Goal: Information Seeking & Learning: Compare options

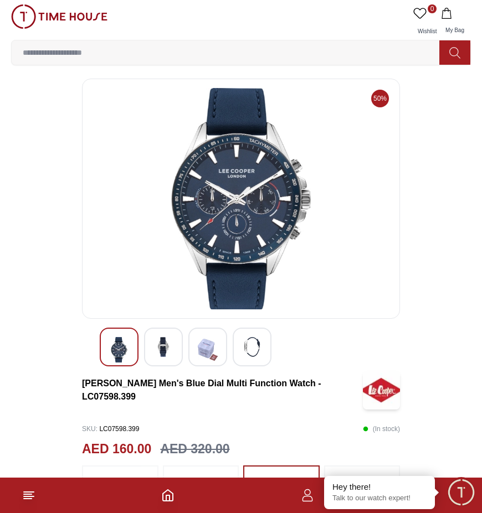
click at [279, 195] on img at bounding box center [240, 199] width 299 height 222
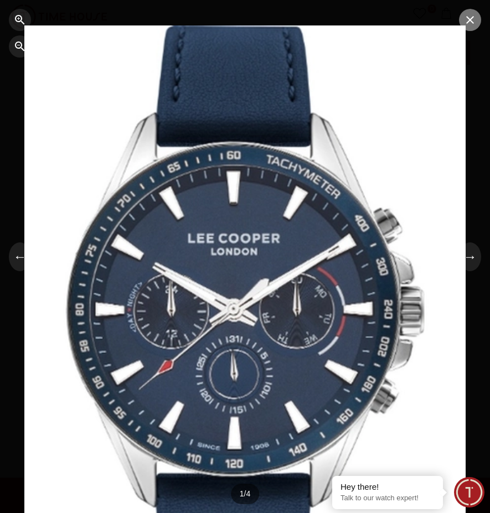
click at [470, 22] on icon "button" at bounding box center [470, 19] width 13 height 13
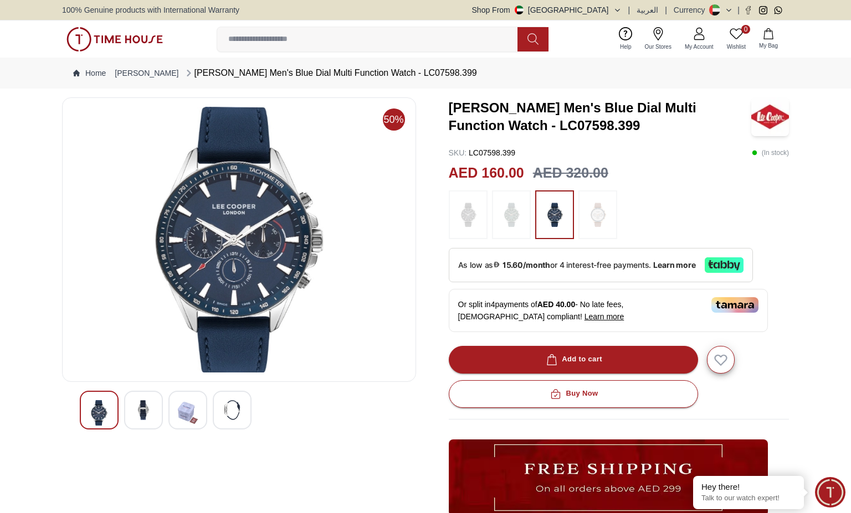
click at [481, 218] on img at bounding box center [598, 215] width 28 height 38
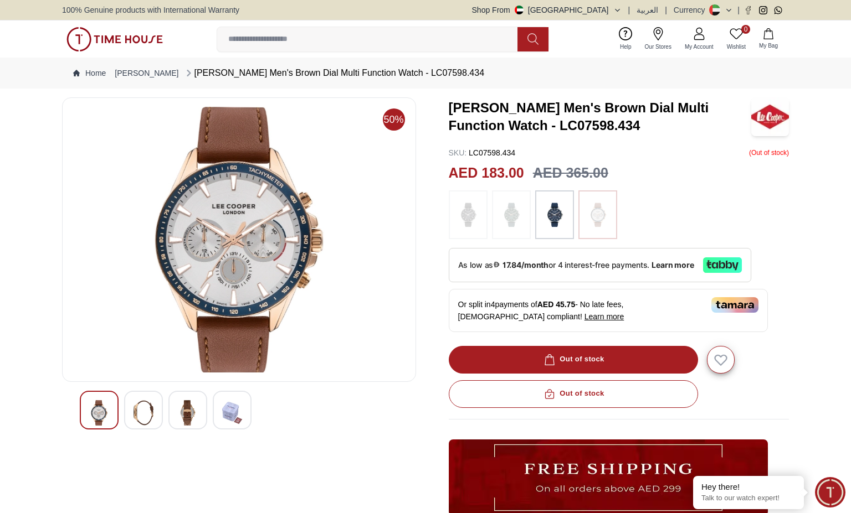
click at [481, 218] on img at bounding box center [511, 215] width 28 height 38
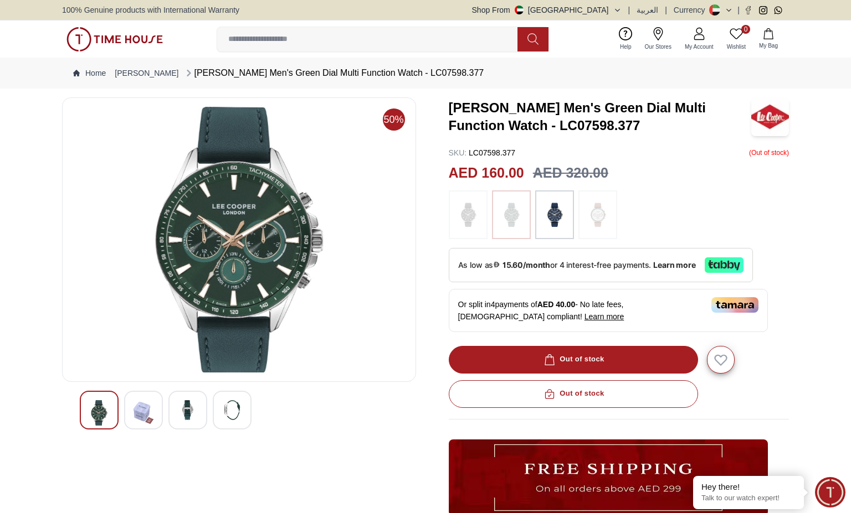
click at [471, 213] on img at bounding box center [468, 215] width 28 height 38
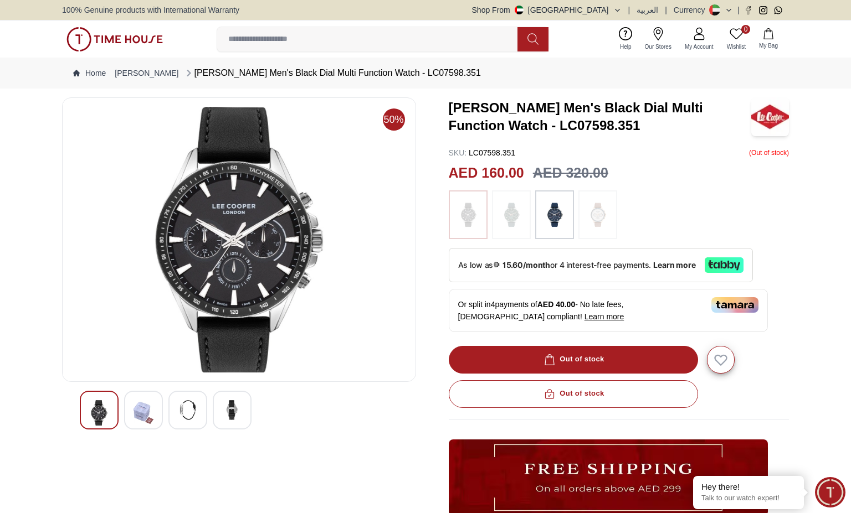
click at [481, 212] on img at bounding box center [511, 215] width 28 height 38
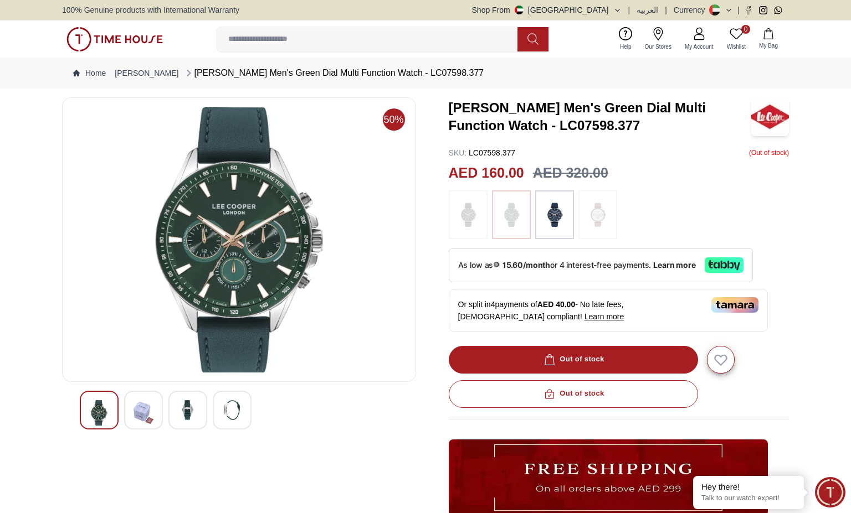
click at [481, 217] on img at bounding box center [555, 215] width 28 height 38
click at [481, 220] on img at bounding box center [598, 215] width 28 height 38
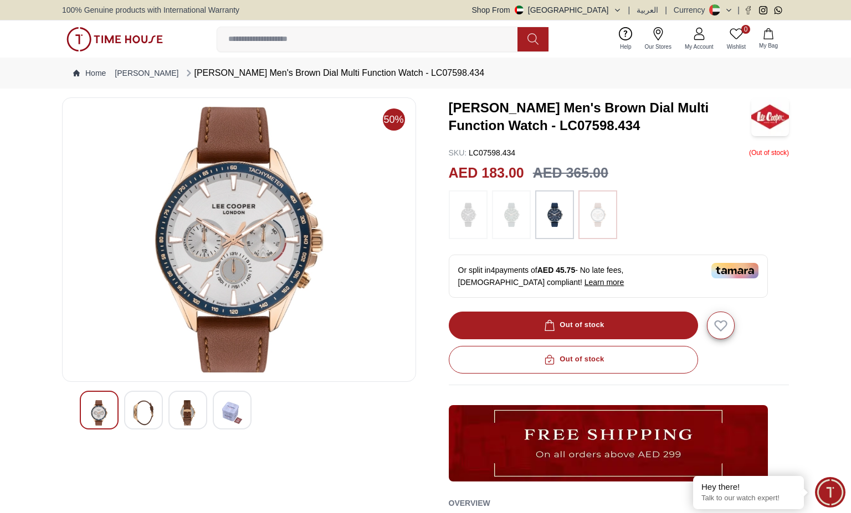
click at [481, 220] on img at bounding box center [598, 215] width 28 height 38
click at [481, 218] on img at bounding box center [555, 215] width 28 height 38
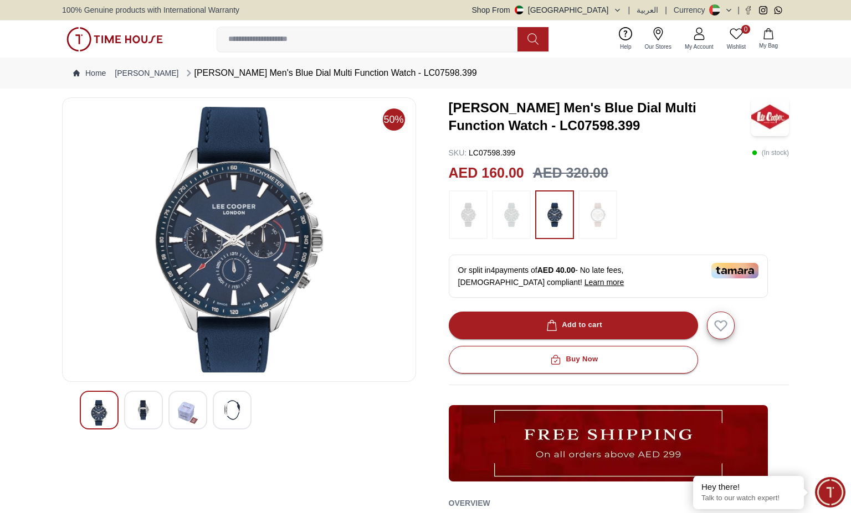
click at [481, 216] on img at bounding box center [511, 215] width 28 height 38
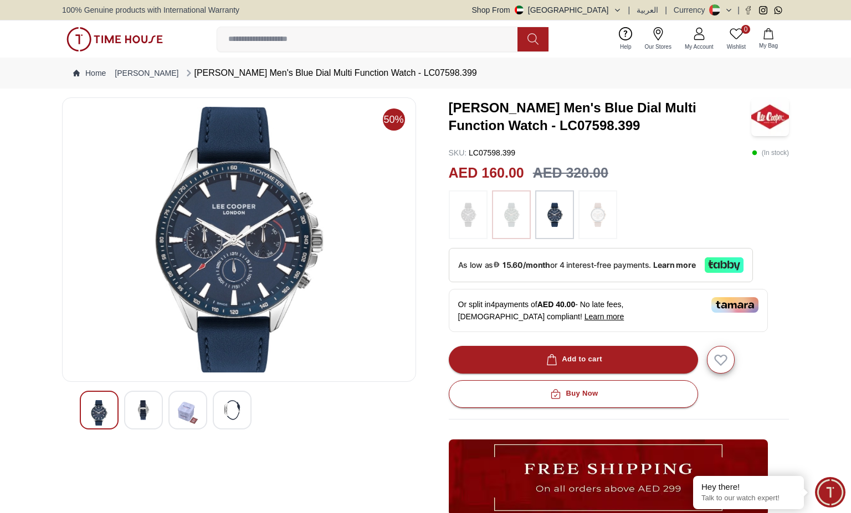
click at [474, 223] on img at bounding box center [468, 215] width 28 height 38
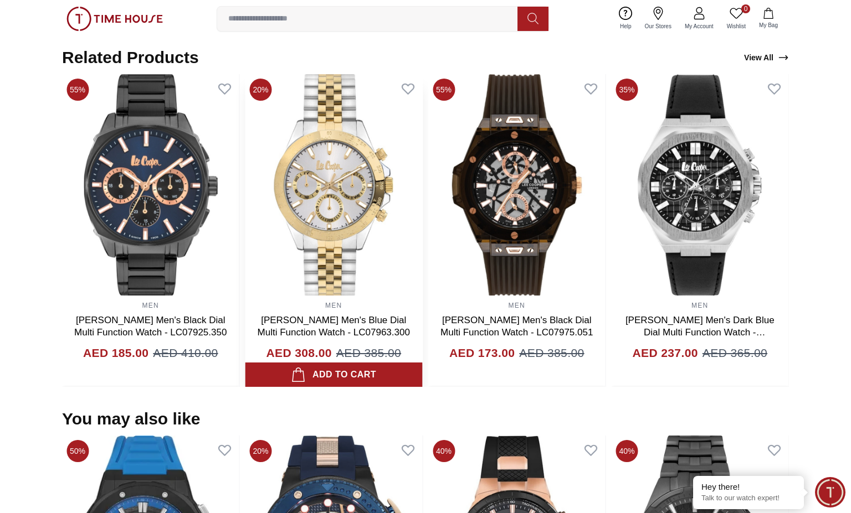
scroll to position [665, 0]
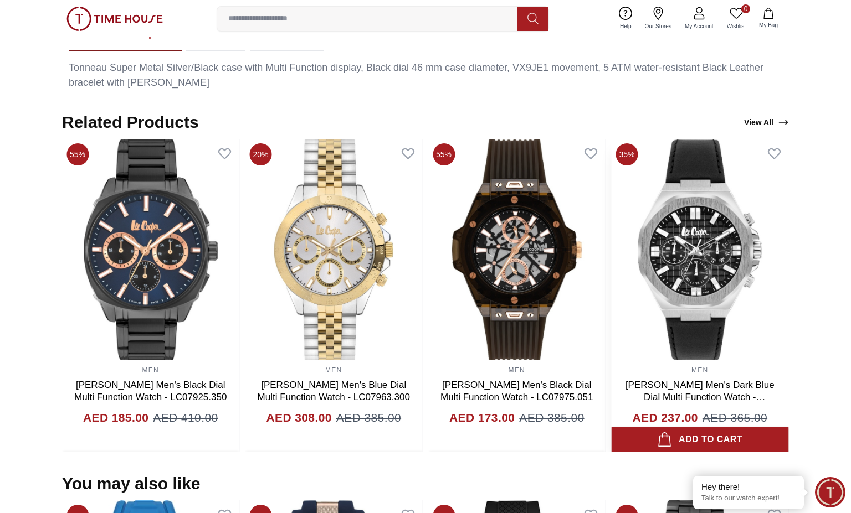
click at [481, 266] on img at bounding box center [699, 250] width 177 height 222
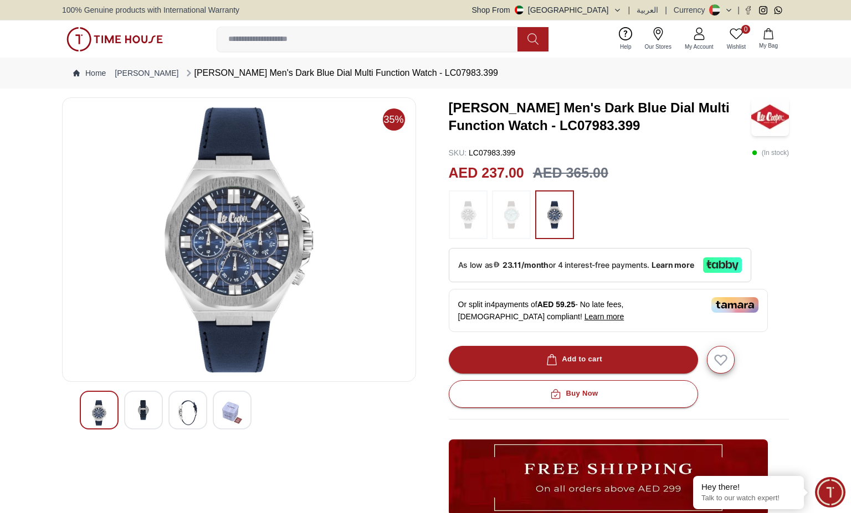
click at [269, 214] on img at bounding box center [238, 240] width 335 height 266
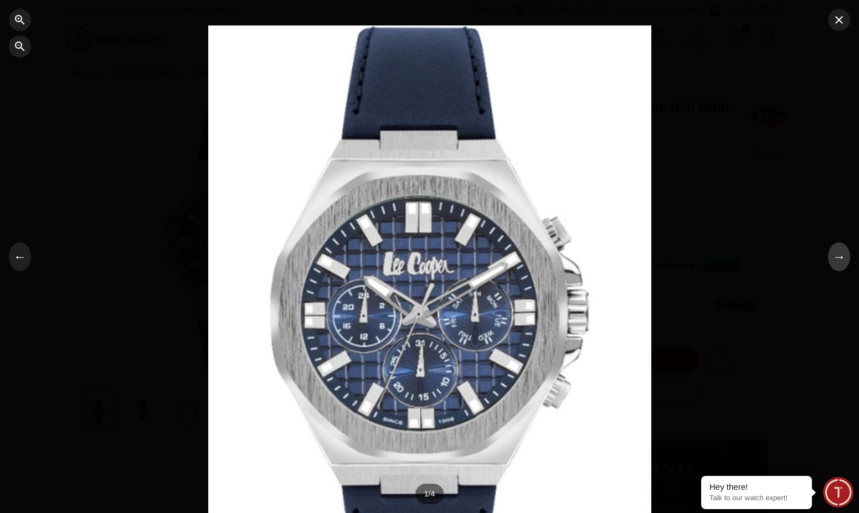
click at [481, 261] on button "→" at bounding box center [839, 257] width 22 height 29
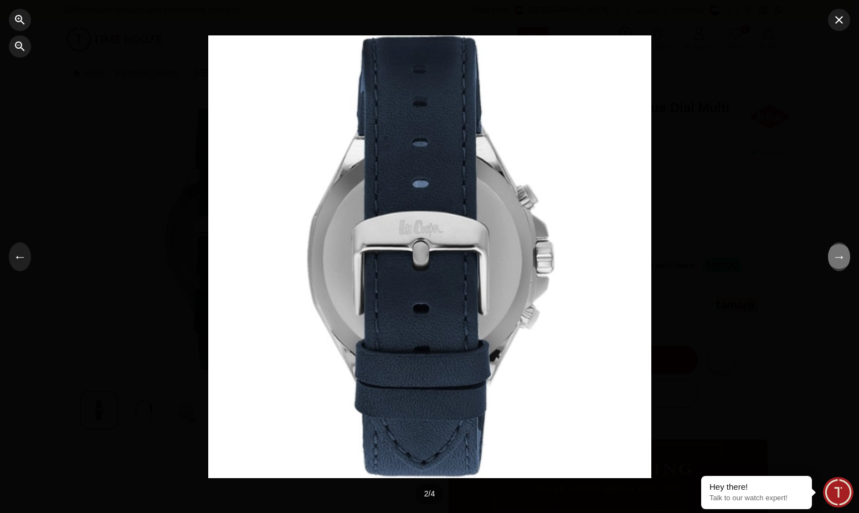
click at [481, 261] on button "→" at bounding box center [839, 257] width 22 height 29
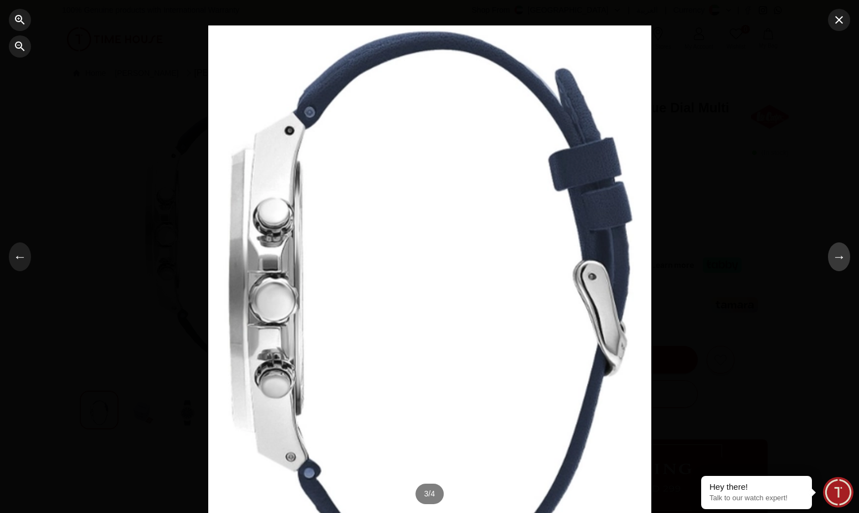
click at [481, 261] on button "→" at bounding box center [839, 257] width 22 height 29
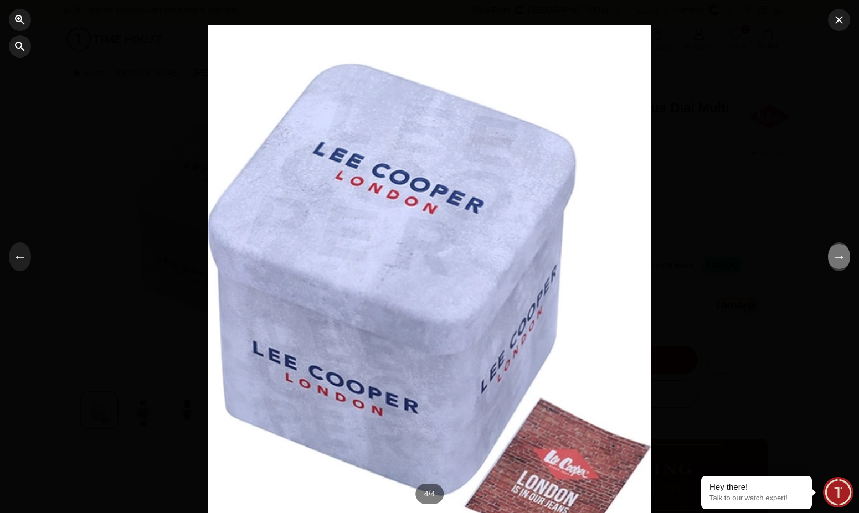
click at [481, 261] on button "→" at bounding box center [839, 257] width 22 height 29
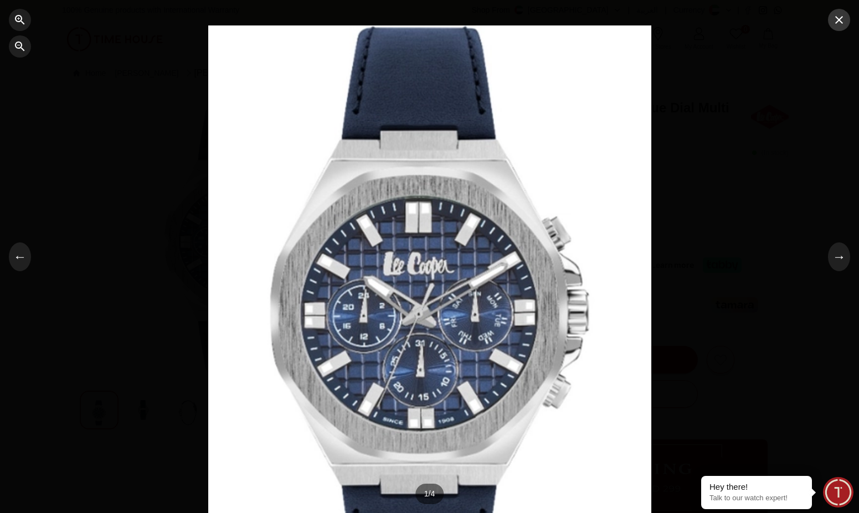
click at [481, 24] on icon "button" at bounding box center [838, 19] width 13 height 13
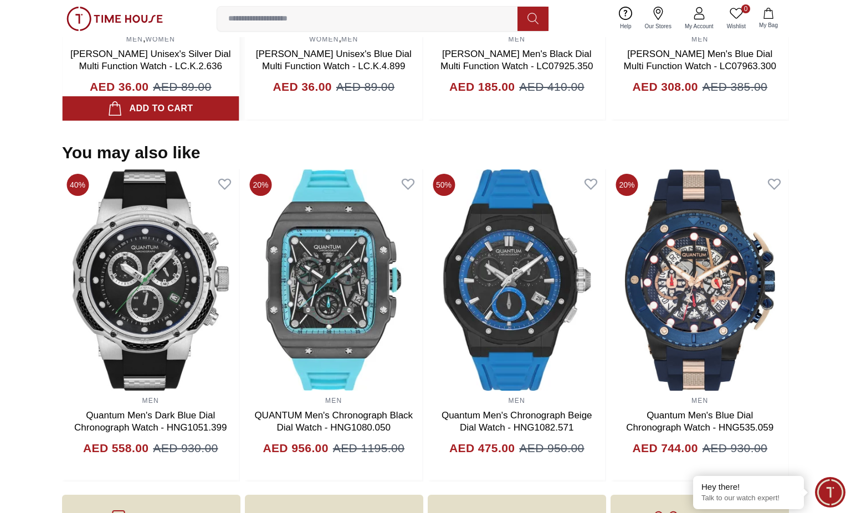
scroll to position [886, 0]
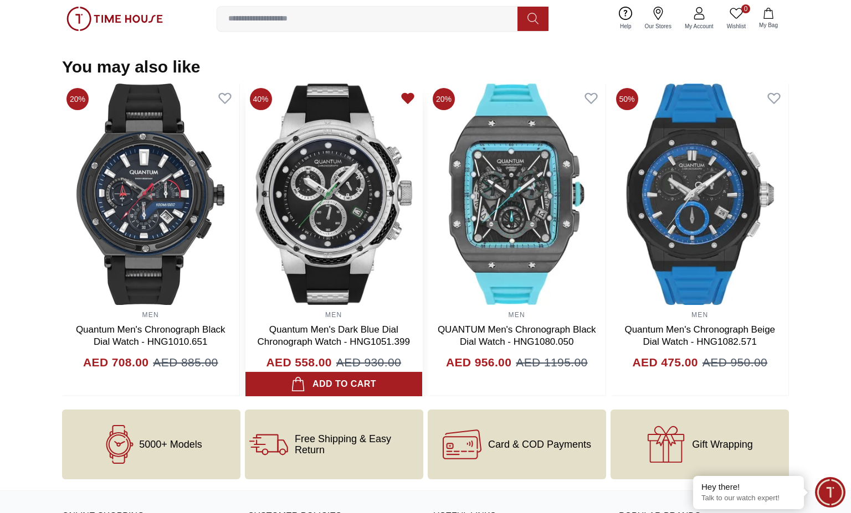
scroll to position [699, 0]
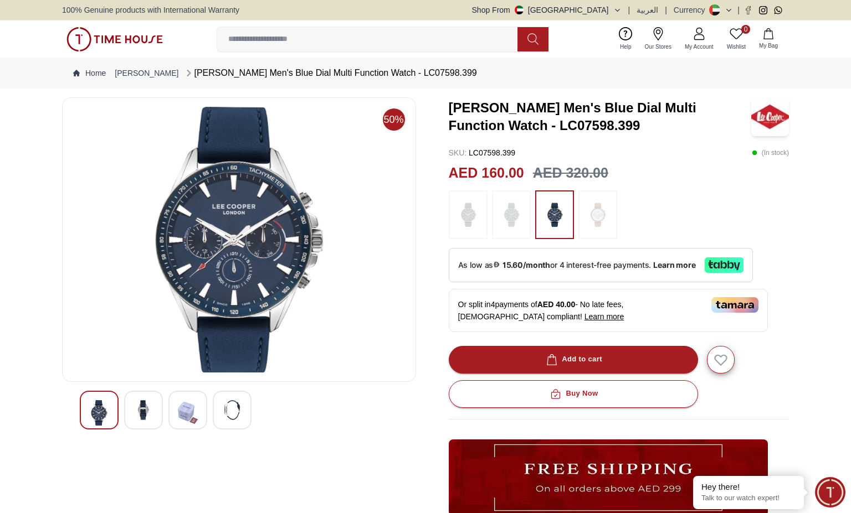
click at [277, 199] on img at bounding box center [238, 240] width 335 height 266
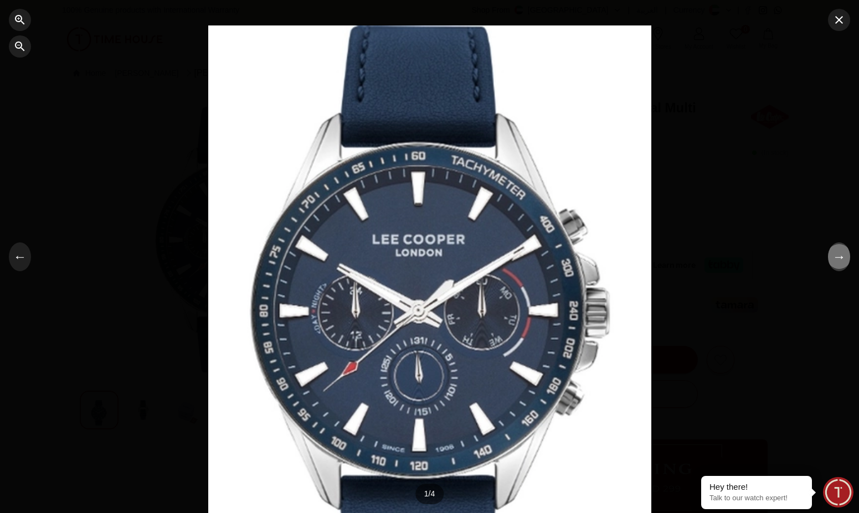
click at [481, 260] on button "→" at bounding box center [839, 257] width 22 height 29
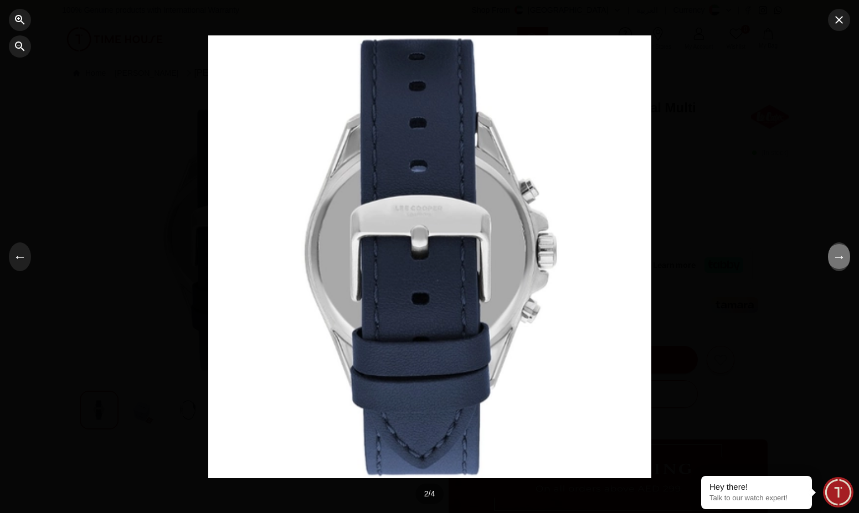
click at [481, 260] on button "→" at bounding box center [839, 257] width 22 height 29
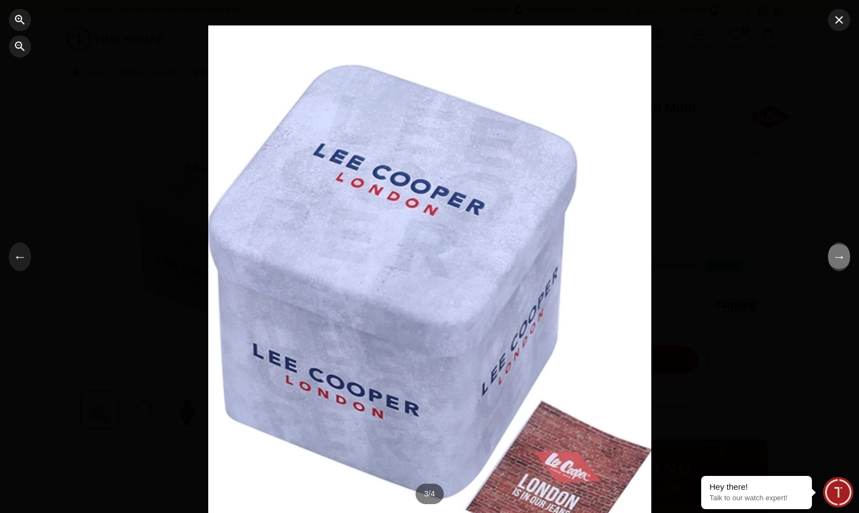
click at [481, 260] on button "→" at bounding box center [839, 257] width 22 height 29
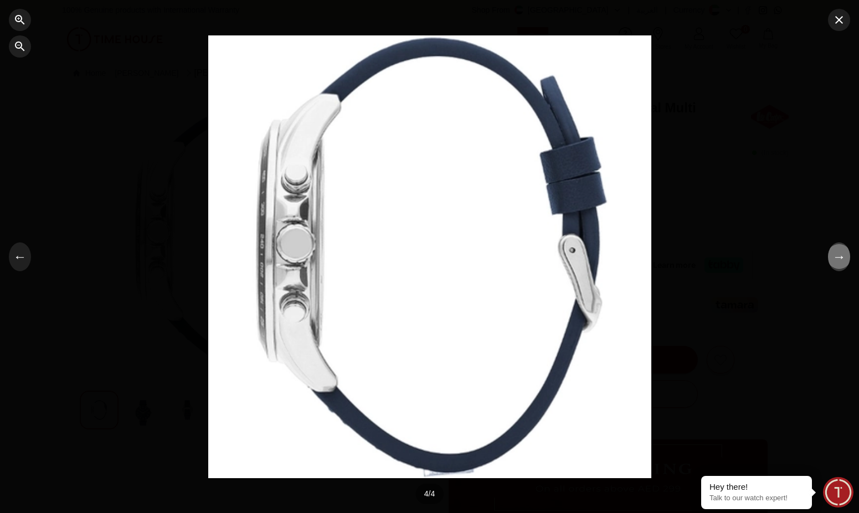
click at [481, 260] on button "→" at bounding box center [839, 257] width 22 height 29
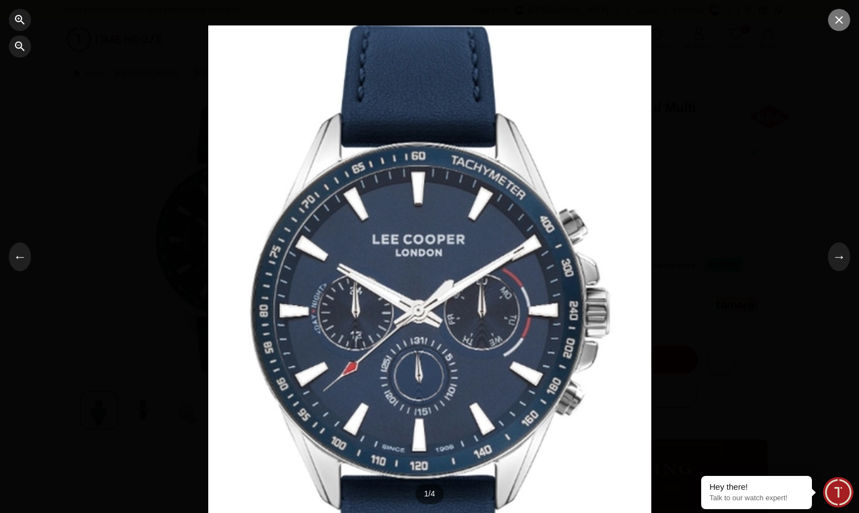
click at [481, 22] on icon "button" at bounding box center [839, 20] width 8 height 8
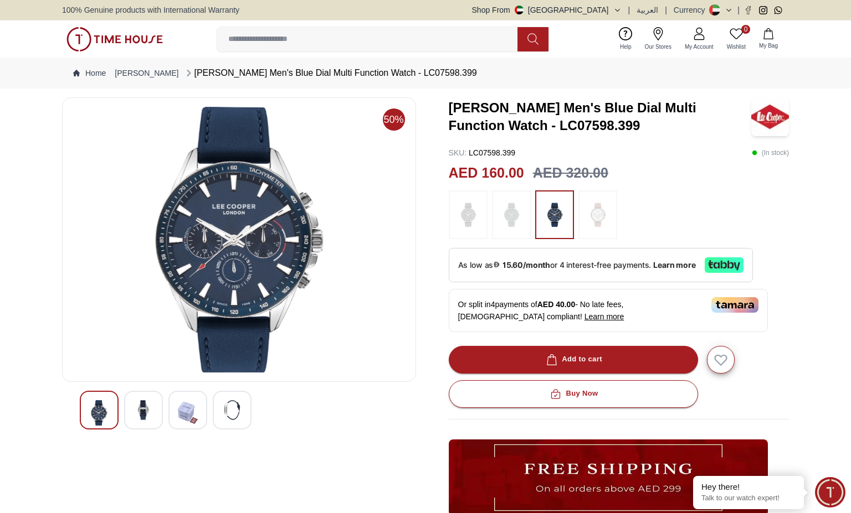
click at [259, 207] on img at bounding box center [238, 240] width 335 height 266
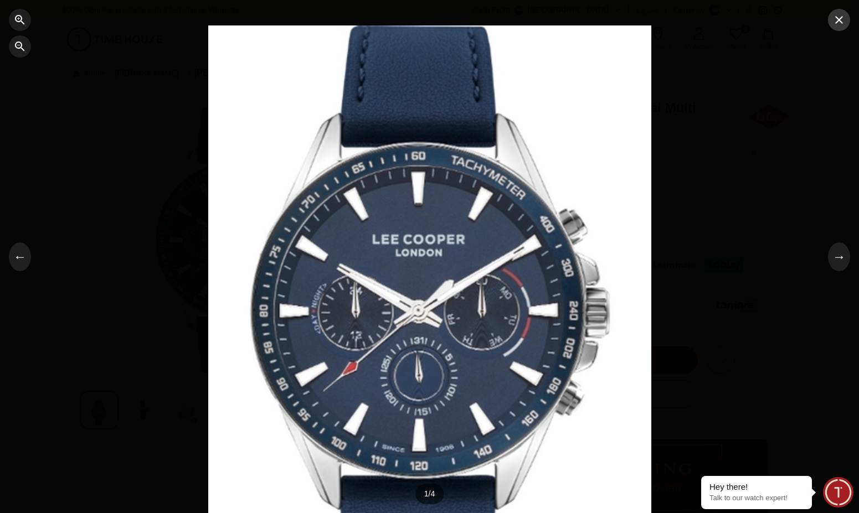
click at [481, 22] on icon "button" at bounding box center [838, 19] width 13 height 13
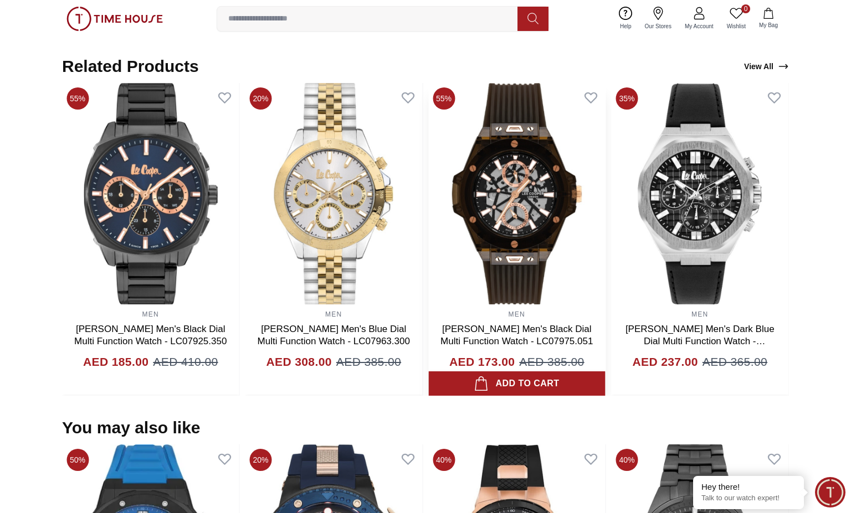
scroll to position [720, 0]
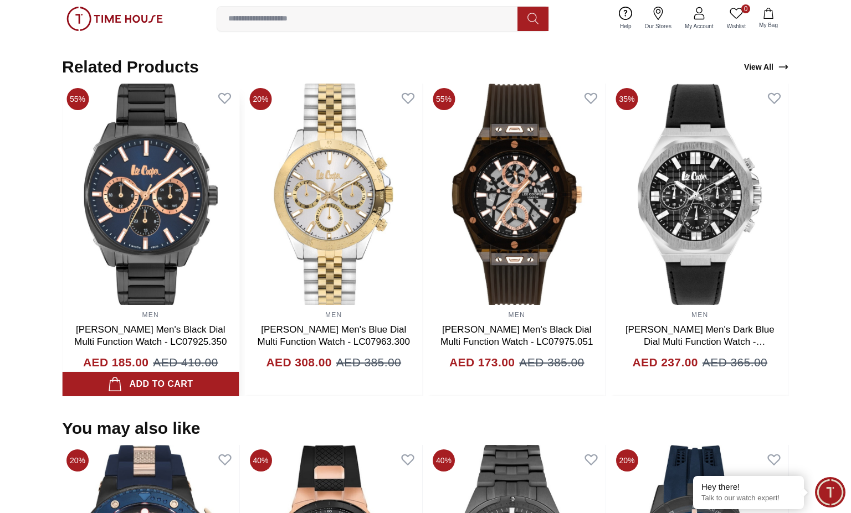
click at [144, 181] on img at bounding box center [150, 195] width 177 height 222
